Goal: Find specific fact: Find specific fact

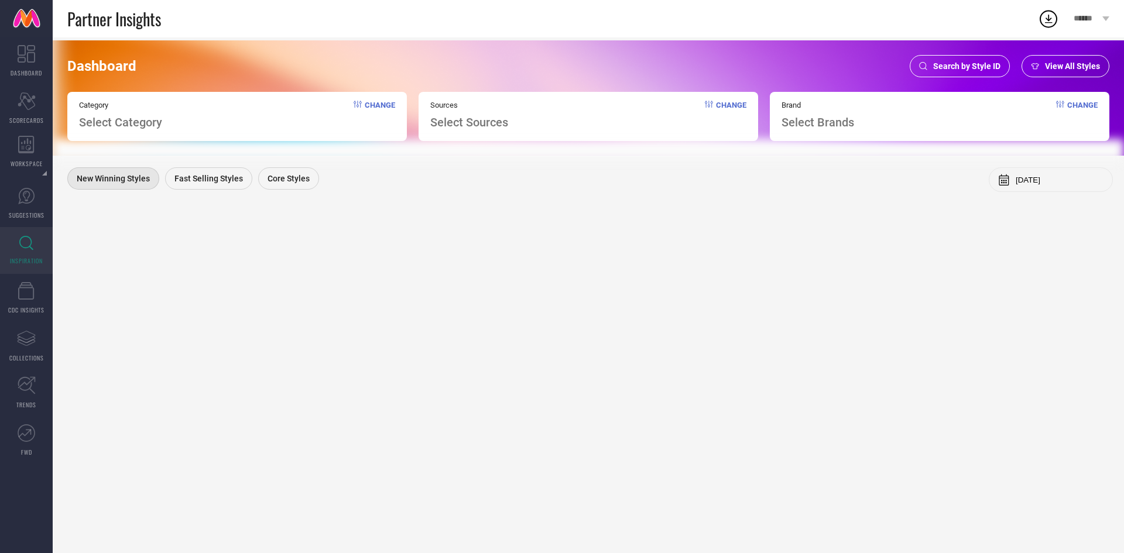
click at [958, 63] on span "Search by Style ID" at bounding box center [966, 65] width 67 height 9
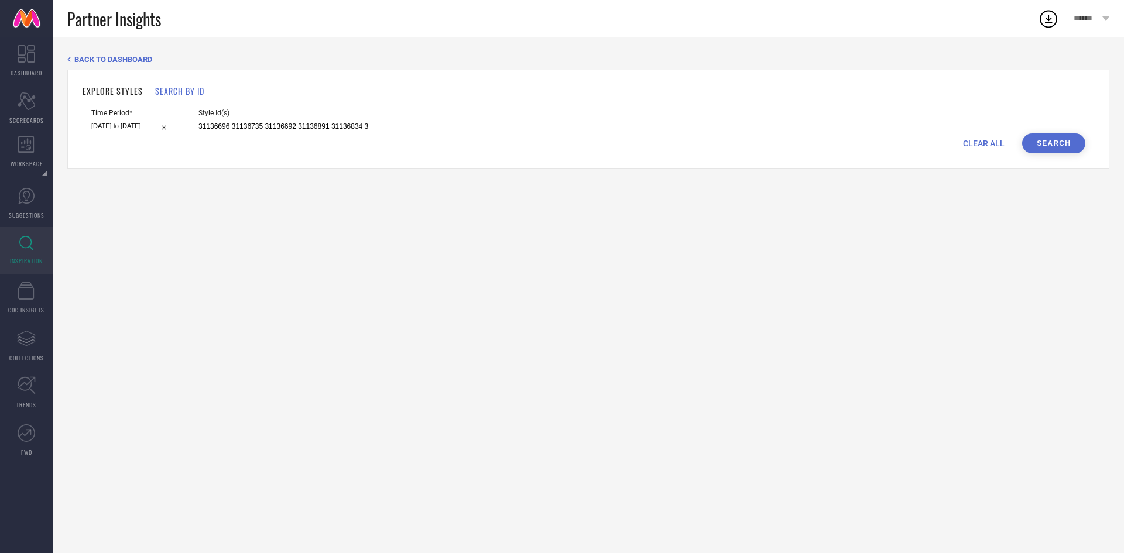
click at [325, 128] on input "31136696 31136735 31136692 31136891 31136834 31136733 31136832 31136725 3112294…" at bounding box center [283, 126] width 170 height 13
paste input "31864283 31864289 31864292 31864264 31864267 31864279 31864273 31864291 3186428…"
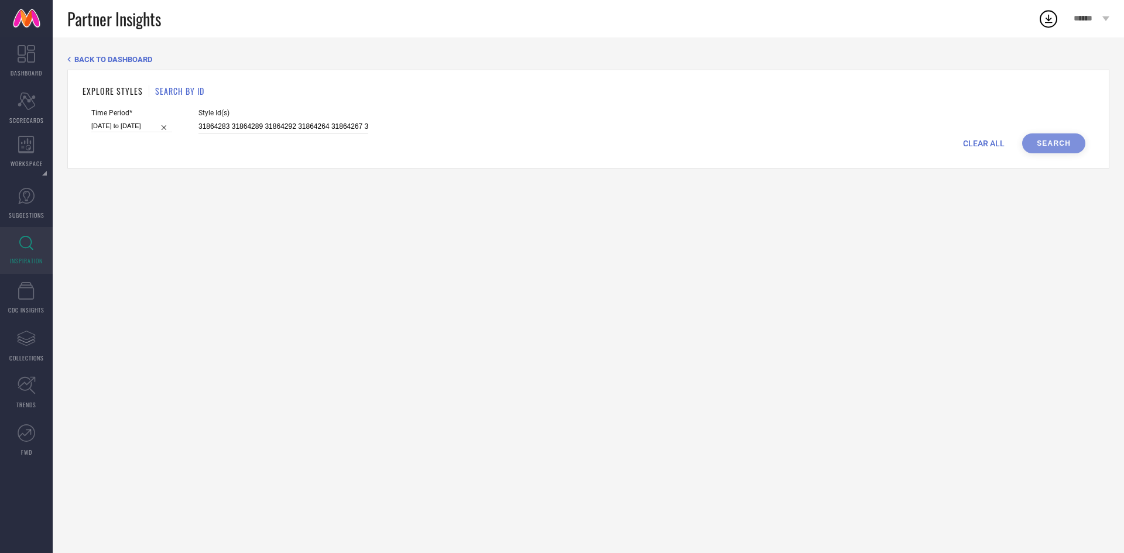
scroll to position [0, 783]
type input "31864283 31864289 31864292 31864264 31864267 31864279 31864273 31864291 3186428…"
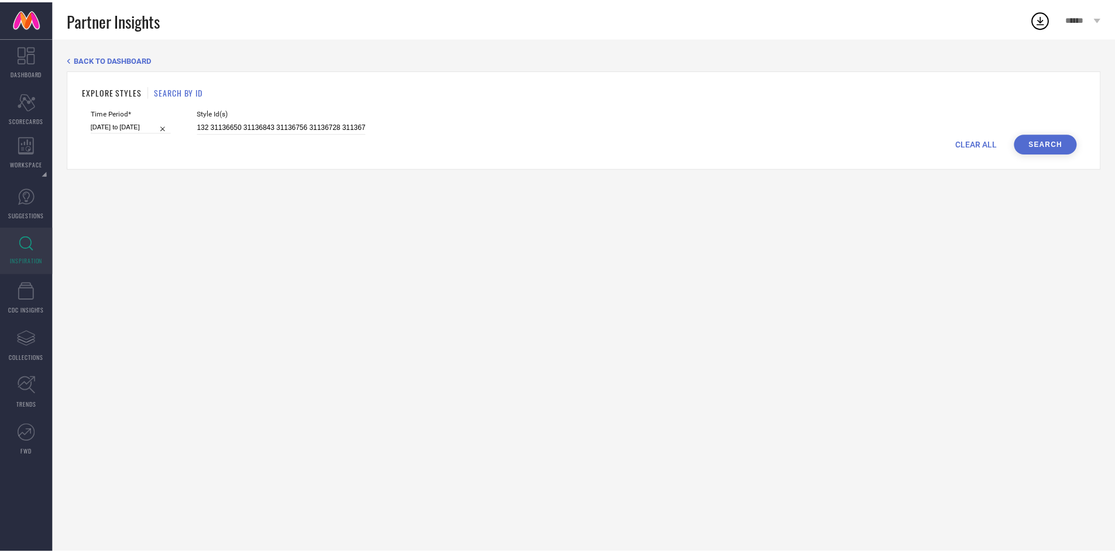
scroll to position [0, 0]
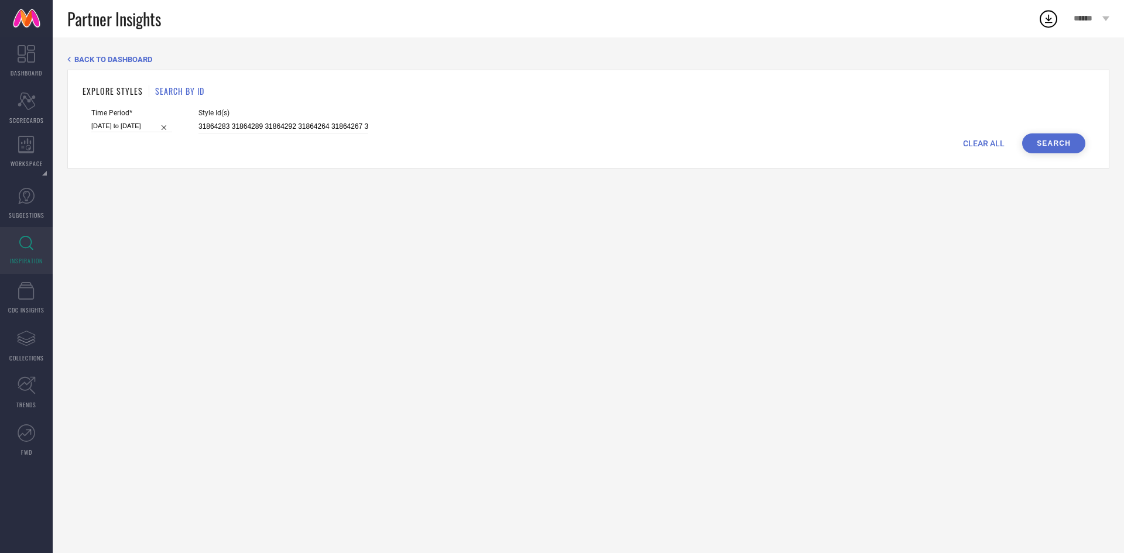
click at [1059, 153] on button "Search" at bounding box center [1053, 143] width 63 height 20
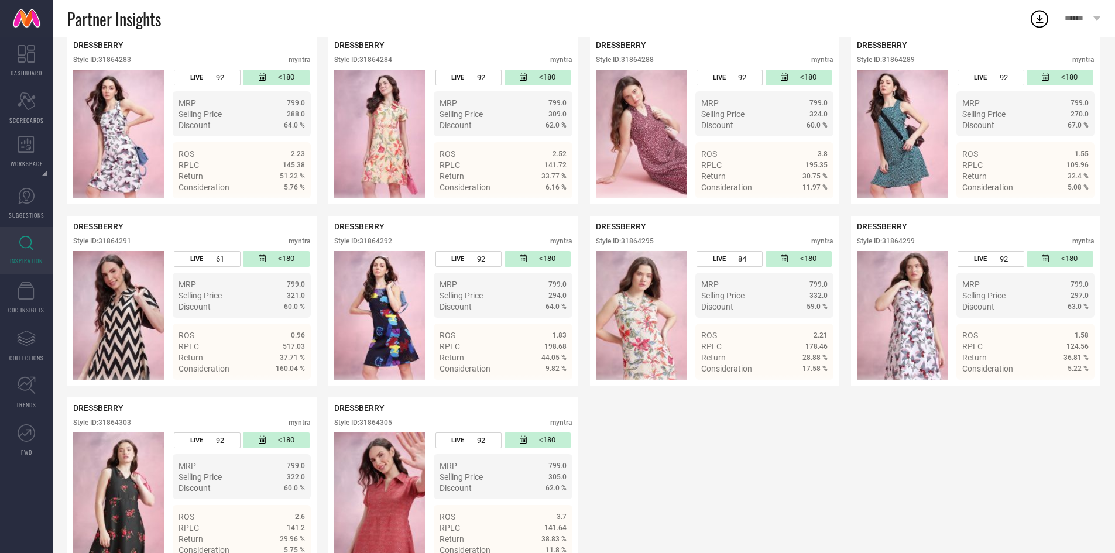
scroll to position [1194, 0]
